Goal: Task Accomplishment & Management: Use online tool/utility

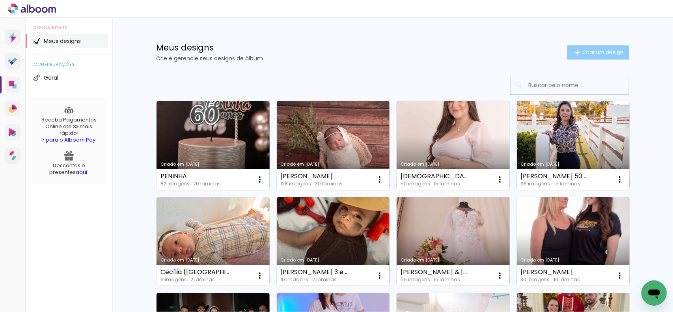
click at [612, 52] on span "Criar um design" at bounding box center [602, 52] width 41 height 5
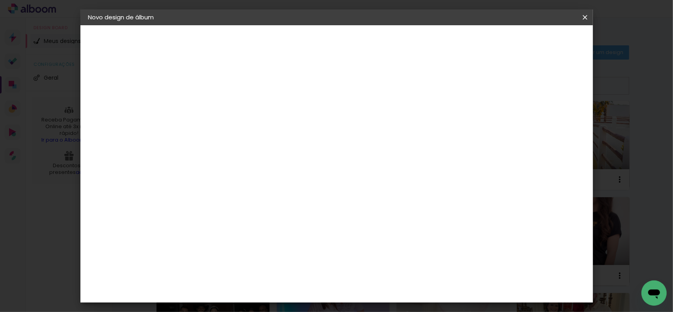
click at [217, 106] on input at bounding box center [217, 106] width 0 height 12
type input "[PERSON_NAME] 1 ano"
type paper-input "[PERSON_NAME] 1 ano"
click at [298, 45] on paper-button "Avançar" at bounding box center [278, 41] width 39 height 13
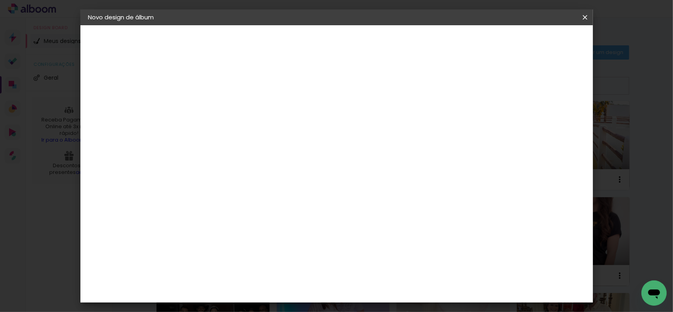
click at [0, 0] on slot "Avançar" at bounding box center [0, 0] width 0 height 0
click at [270, 219] on span "30 × 30" at bounding box center [252, 227] width 37 height 16
click at [346, 45] on paper-button "Avançar" at bounding box center [326, 41] width 39 height 13
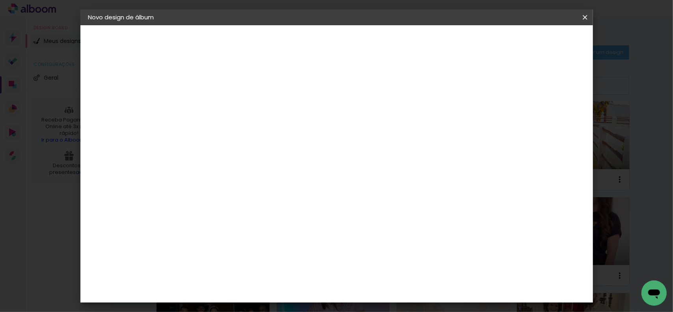
click at [485, 37] on paper-button "Iniciar design" at bounding box center [459, 41] width 52 height 13
